Goal: Task Accomplishment & Management: Use online tool/utility

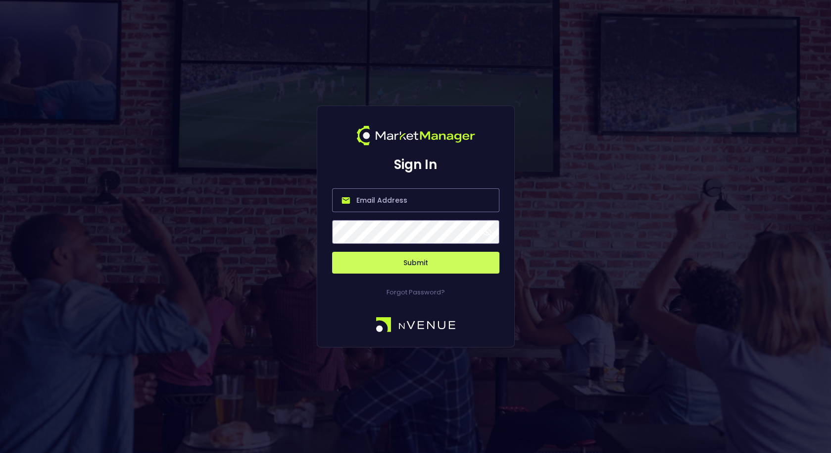
click at [378, 203] on input "email" at bounding box center [415, 200] width 167 height 24
click at [0, 452] on com-1password-button at bounding box center [0, 453] width 0 height 0
type input "[EMAIL_ADDRESS][DOMAIN_NAME]"
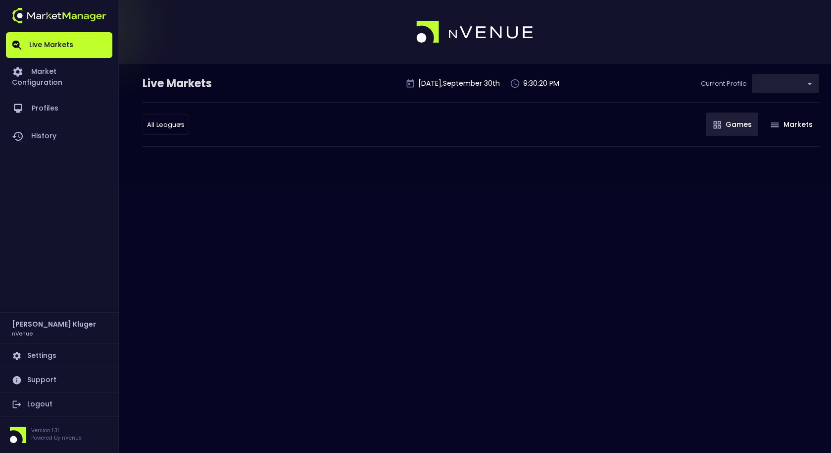
type input "0d810fa5-e353-4d9c-b11d-31f095cae871"
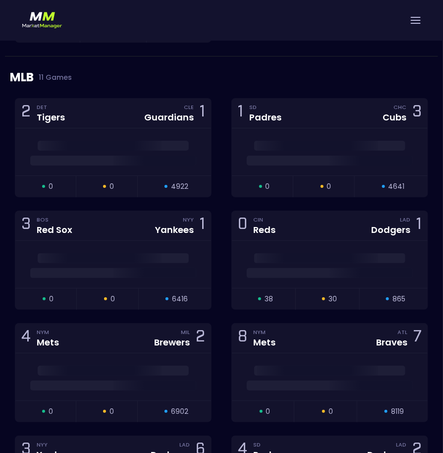
scroll to position [1908, 0]
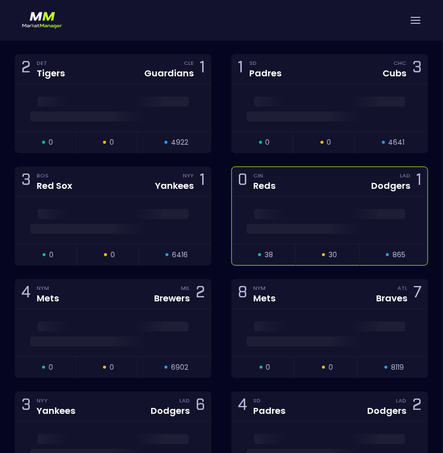
click at [303, 224] on span at bounding box center [330, 229] width 166 height 10
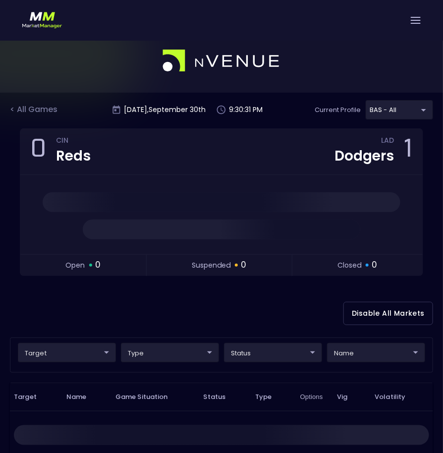
scroll to position [0, 0]
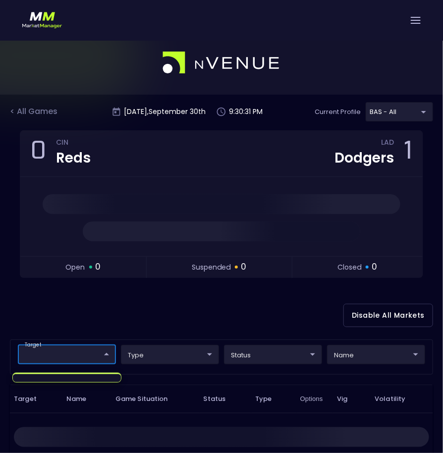
click at [70, 356] on body "Live Markets Market Configuration Profiles History [PERSON_NAME] nVenue Setting…" at bounding box center [221, 334] width 443 height 607
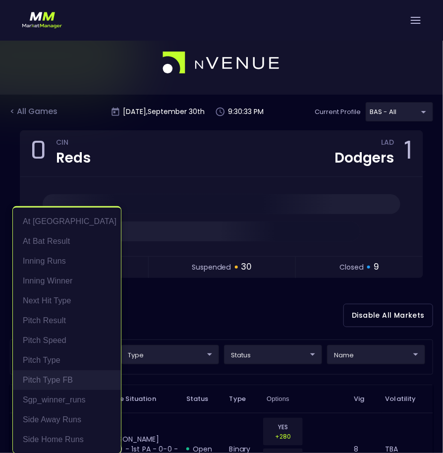
scroll to position [1, 0]
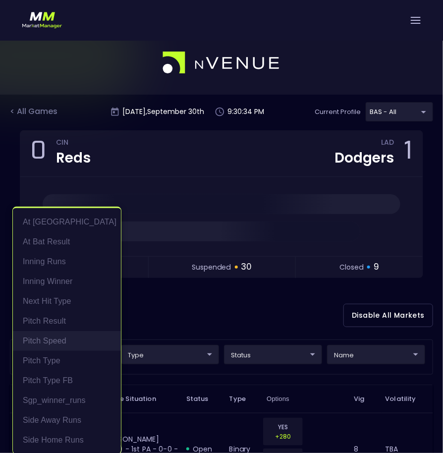
click at [75, 334] on li "Pitch Speed" at bounding box center [67, 341] width 108 height 20
type input "Pitch Speed"
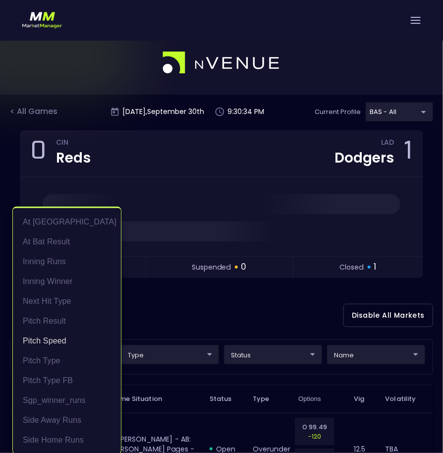
click at [229, 303] on div at bounding box center [221, 226] width 443 height 453
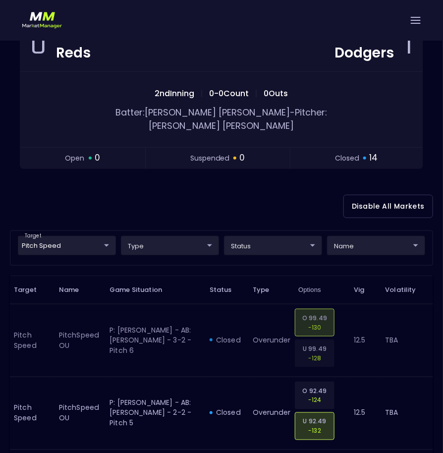
scroll to position [106, 0]
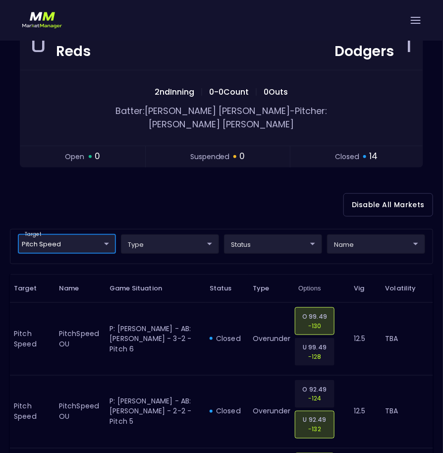
click at [103, 181] on div "Disable All Markets" at bounding box center [221, 205] width 423 height 48
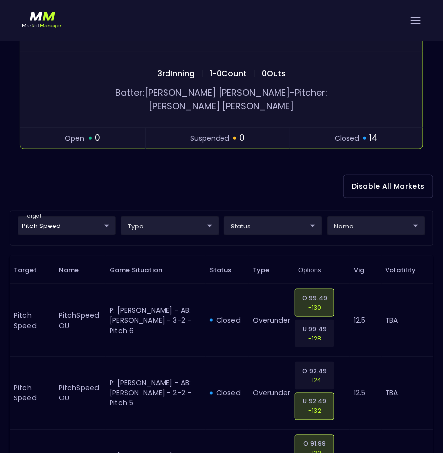
scroll to position [0, 0]
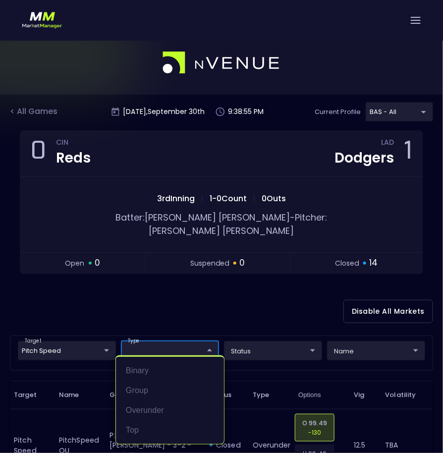
click at [167, 308] on div at bounding box center [221, 226] width 443 height 453
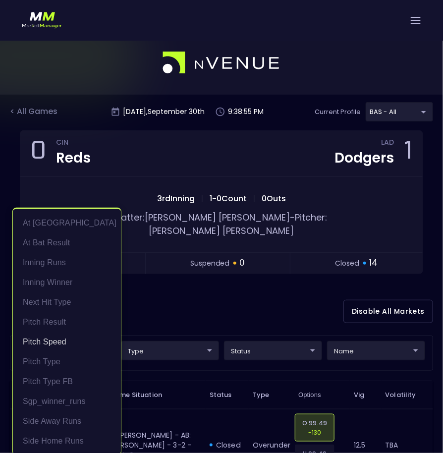
click at [213, 313] on div at bounding box center [221, 226] width 443 height 453
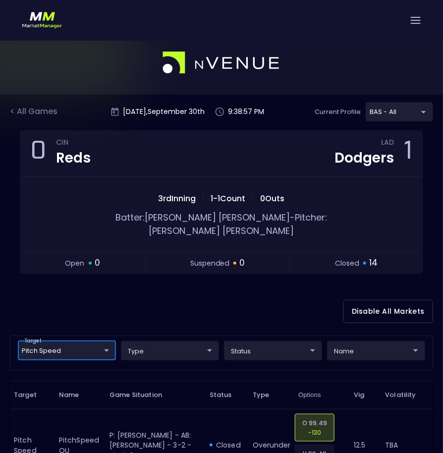
scroll to position [51, 0]
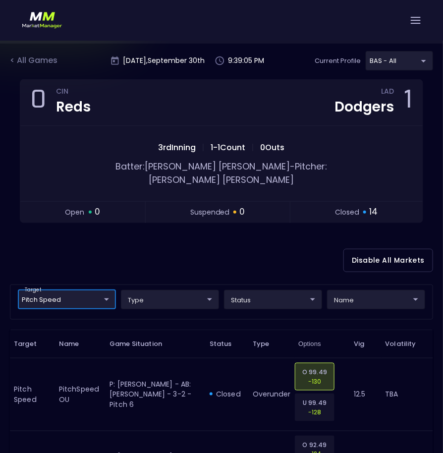
click at [196, 246] on div "Disable All Markets" at bounding box center [221, 260] width 423 height 48
